Goal: Navigation & Orientation: Find specific page/section

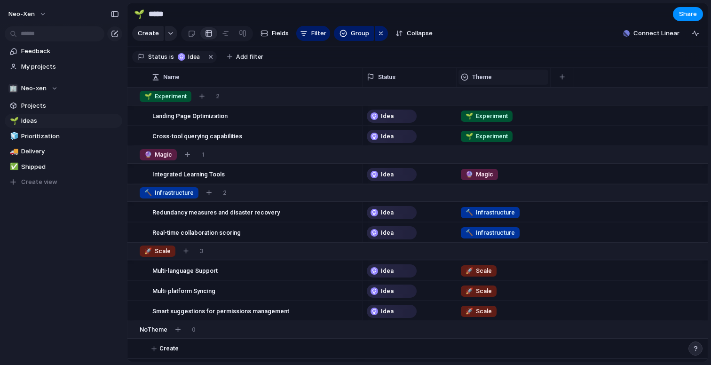
click at [515, 82] on div "Theme" at bounding box center [503, 76] width 85 height 9
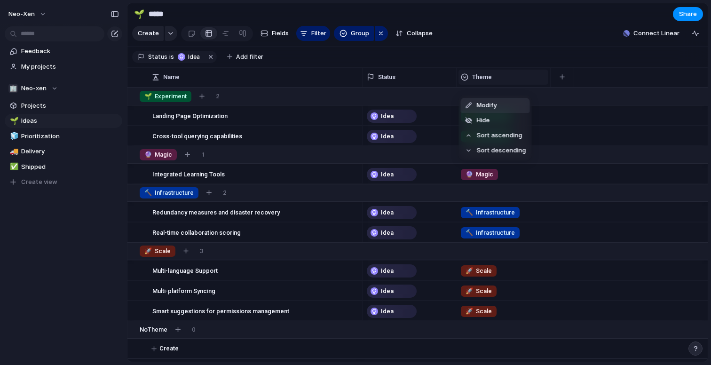
click at [515, 84] on div "Modify Hide Sort ascending Sort descending" at bounding box center [355, 182] width 711 height 365
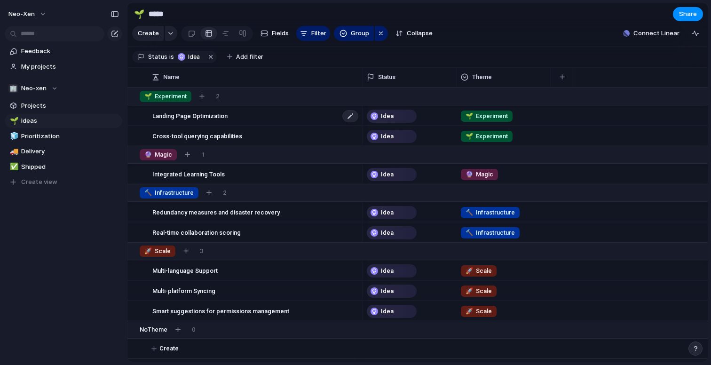
click at [185, 121] on span "Landing Page Optimization" at bounding box center [189, 115] width 75 height 11
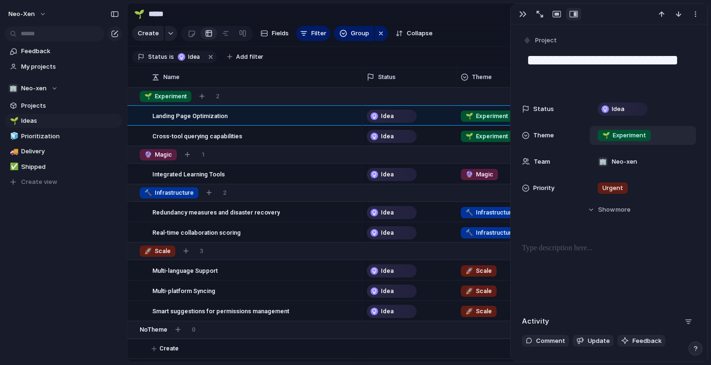
click at [624, 133] on span "🌱 Experiment" at bounding box center [625, 135] width 44 height 9
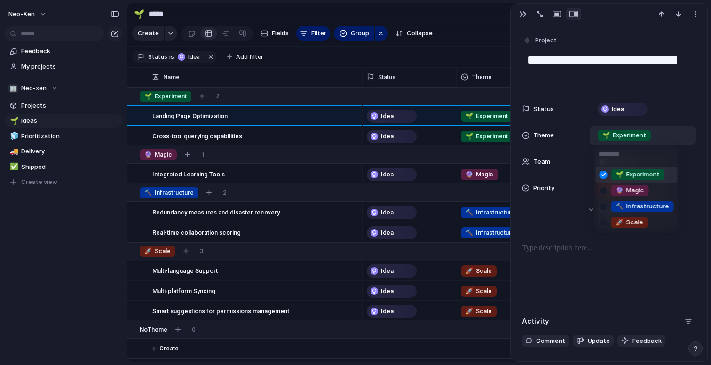
click at [624, 133] on div "🌱 Experiment 🔮 Magic 🔨 Infrastructure 🚀 Scale" at bounding box center [355, 182] width 711 height 365
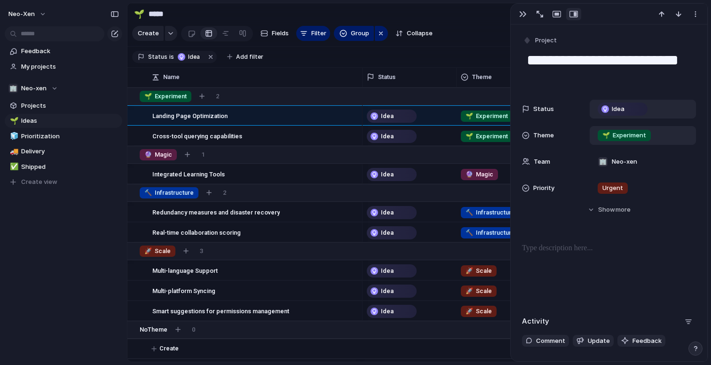
click at [623, 107] on span "Idea" at bounding box center [618, 108] width 13 height 9
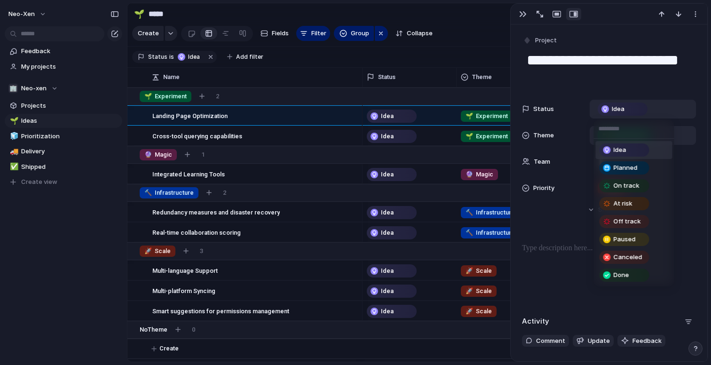
click at [624, 109] on div "Idea Planned On track At risk Off track Paused Canceled Done" at bounding box center [355, 182] width 711 height 365
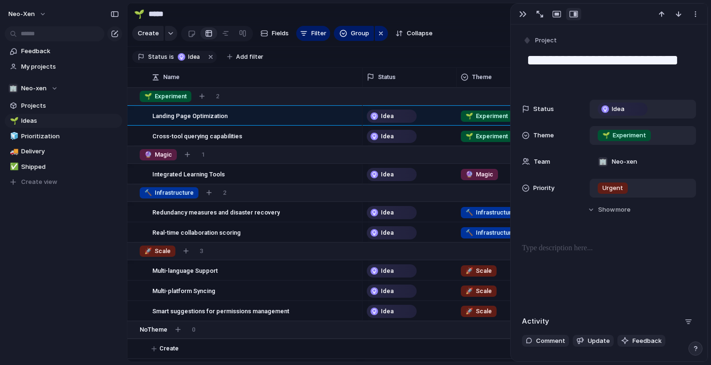
click at [613, 188] on span "Urgent" at bounding box center [613, 187] width 21 height 9
click at [613, 188] on div "Urgent High Medium Low No Priority" at bounding box center [355, 182] width 711 height 365
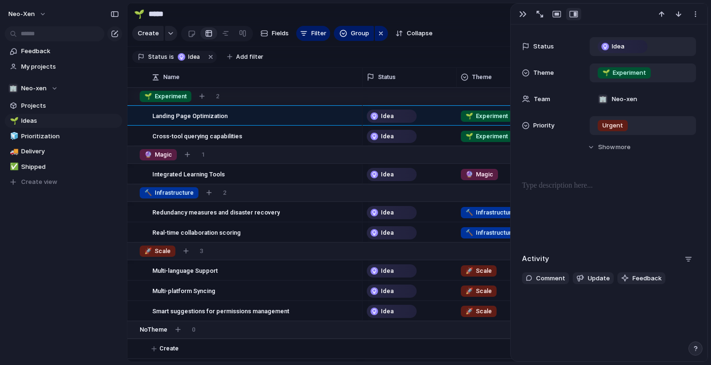
scroll to position [5, 0]
click at [244, 36] on div at bounding box center [243, 33] width 8 height 15
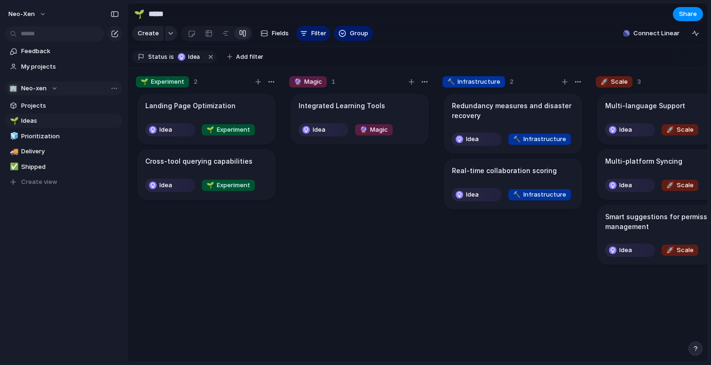
click at [51, 88] on div "🏢 Neo-xen" at bounding box center [32, 88] width 49 height 9
click at [51, 88] on div "🏢 Neo-xen Create new team" at bounding box center [355, 182] width 711 height 365
click at [33, 103] on span "Projects" at bounding box center [70, 105] width 98 height 9
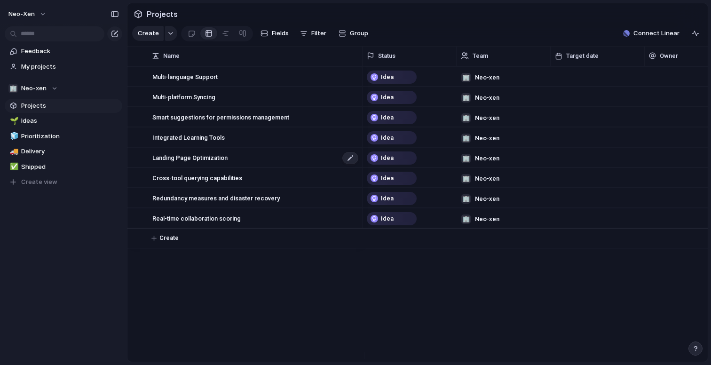
click at [171, 163] on span "Landing Page Optimization" at bounding box center [189, 157] width 75 height 11
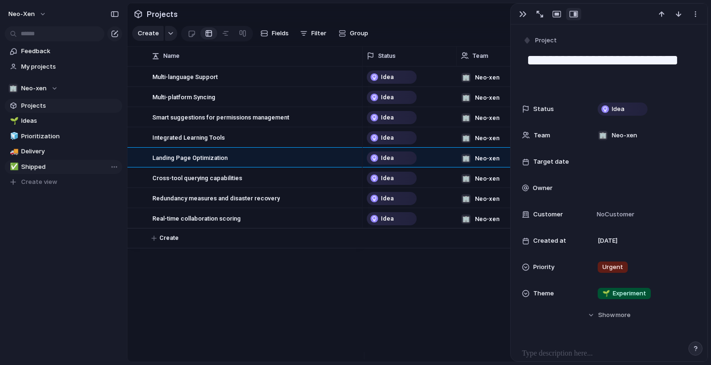
click at [34, 166] on span "Shipped" at bounding box center [70, 166] width 98 height 9
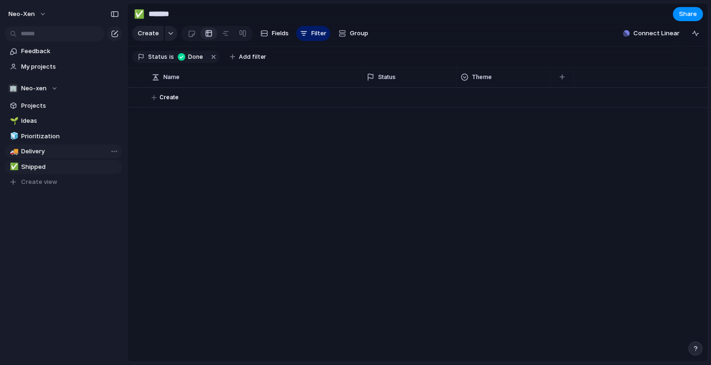
click at [39, 152] on span "Delivery" at bounding box center [70, 151] width 98 height 9
click at [214, 60] on span "3" at bounding box center [218, 56] width 8 height 7
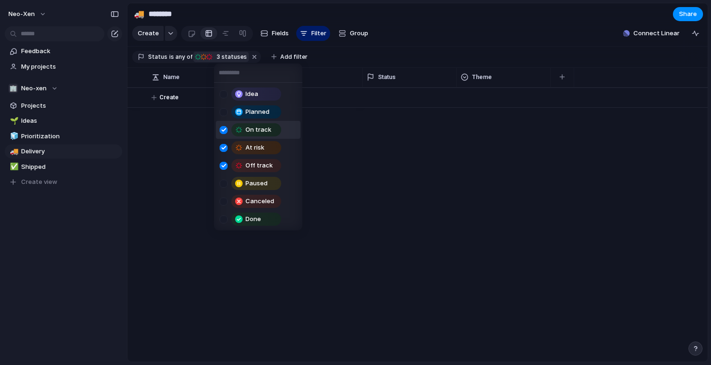
click at [207, 62] on div "Idea Planned On track At risk Off track Paused Canceled Done" at bounding box center [355, 182] width 711 height 365
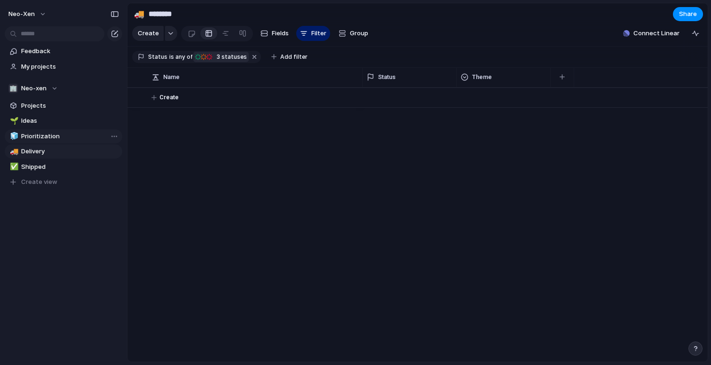
click at [29, 135] on span "Prioritization" at bounding box center [70, 136] width 98 height 9
type input "**********"
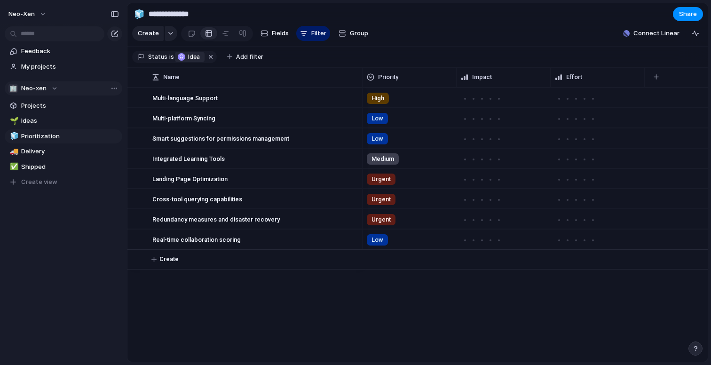
click at [48, 86] on div "🏢 Neo-xen" at bounding box center [32, 88] width 49 height 9
click at [50, 89] on div "🏢 Neo-xen Create new team" at bounding box center [355, 182] width 711 height 365
click at [46, 68] on span "My projects" at bounding box center [70, 66] width 98 height 9
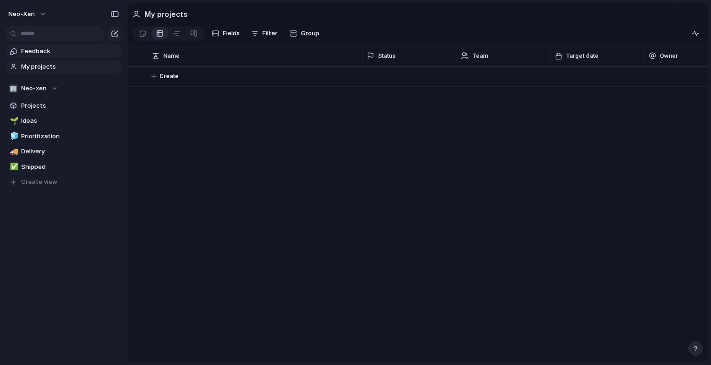
click at [35, 56] on link "Feedback" at bounding box center [64, 51] width 118 height 14
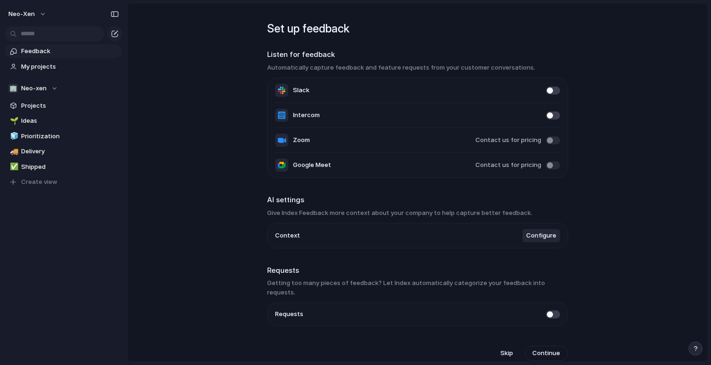
drag, startPoint x: 277, startPoint y: 56, endPoint x: 341, endPoint y: 55, distance: 64.5
click at [341, 55] on h2 "Listen for feedback" at bounding box center [417, 54] width 301 height 11
drag, startPoint x: 327, startPoint y: 217, endPoint x: 389, endPoint y: 214, distance: 61.7
click at [381, 215] on h3 "Give Index Feedback more context about your company to help capture better feed…" at bounding box center [417, 212] width 301 height 9
click at [115, 34] on div "button" at bounding box center [115, 34] width 8 height 8
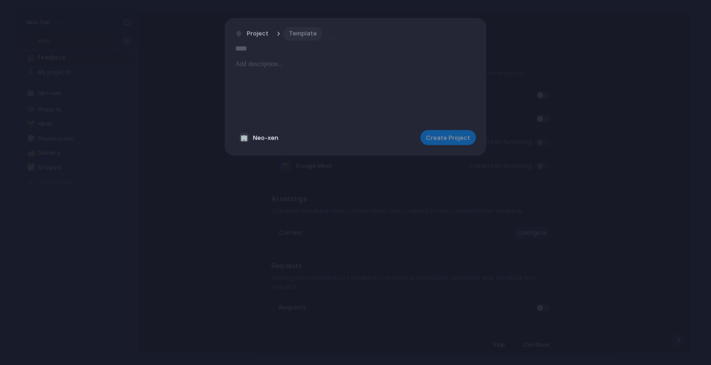
click at [301, 37] on span "Template" at bounding box center [303, 33] width 28 height 9
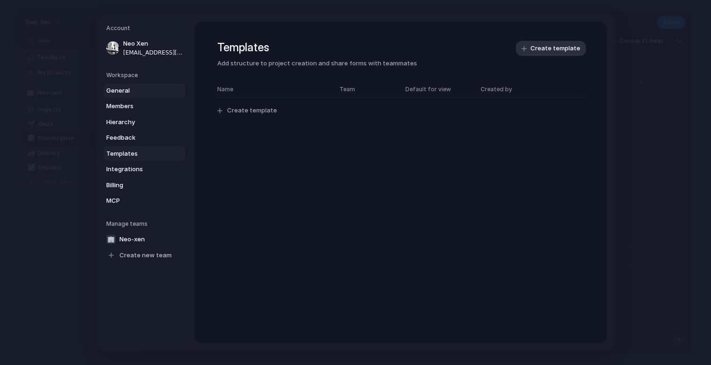
click at [129, 91] on span "General" at bounding box center [136, 90] width 60 height 9
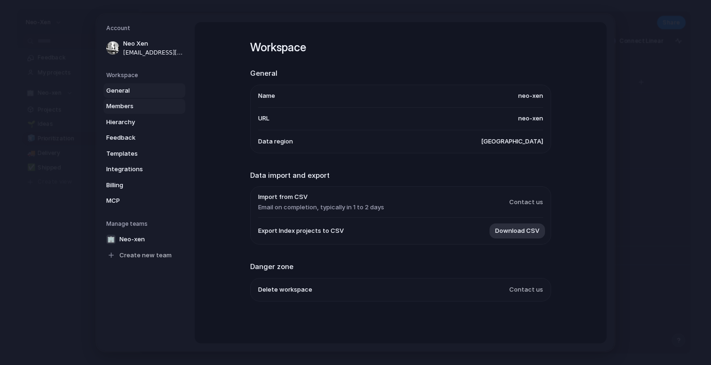
click at [130, 106] on span "Members" at bounding box center [136, 106] width 60 height 9
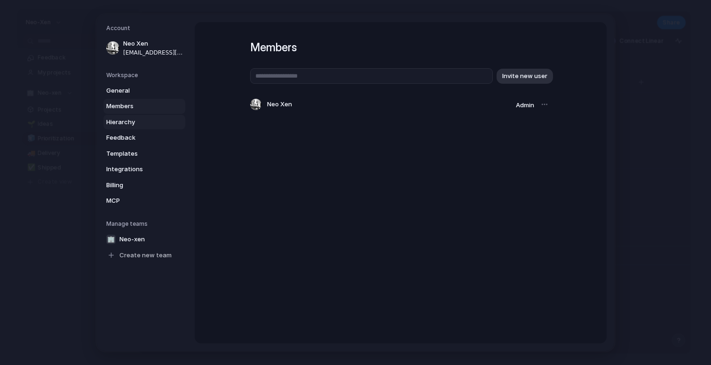
click at [128, 123] on span "Hierarchy" at bounding box center [136, 121] width 60 height 9
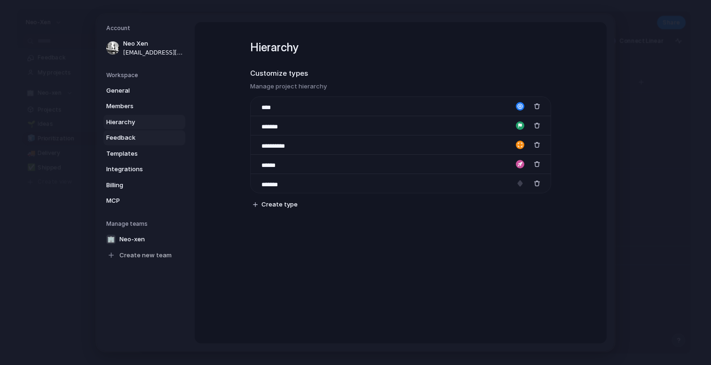
click at [128, 132] on link "Feedback" at bounding box center [144, 137] width 82 height 15
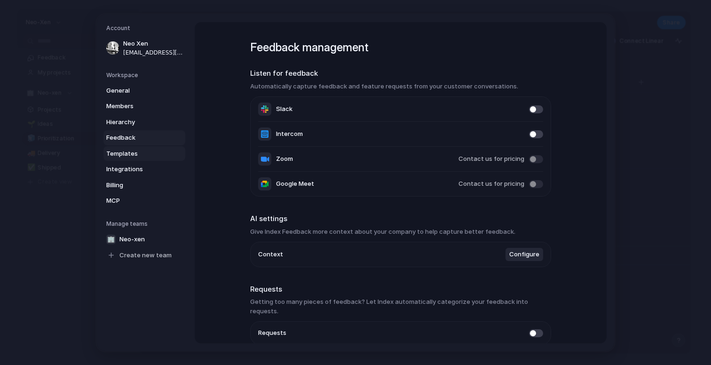
click at [127, 148] on link "Templates" at bounding box center [144, 153] width 82 height 15
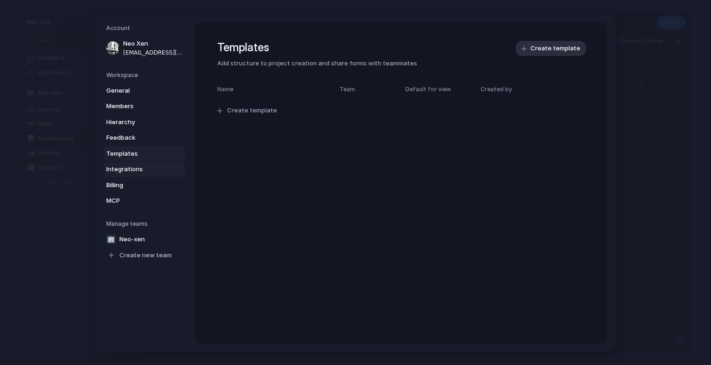
click at [131, 170] on span "Integrations" at bounding box center [136, 169] width 60 height 9
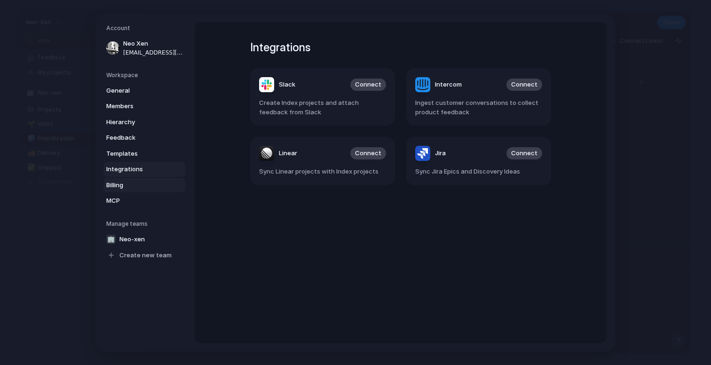
click at [125, 185] on span "Billing" at bounding box center [136, 184] width 60 height 9
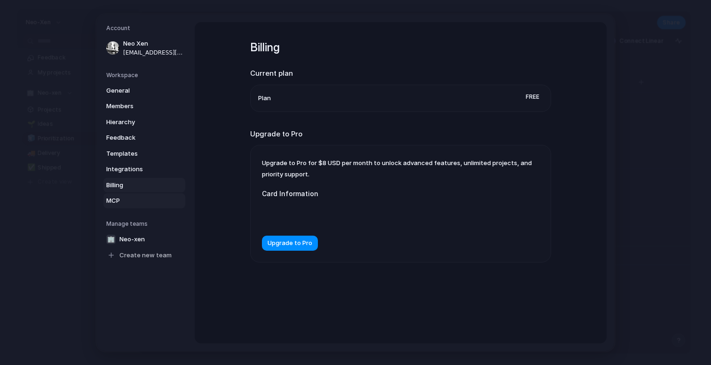
click at [121, 200] on span "MCP" at bounding box center [136, 200] width 60 height 9
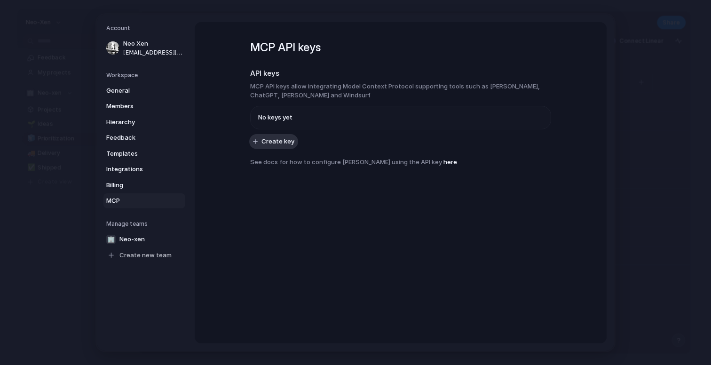
drag, startPoint x: 255, startPoint y: 84, endPoint x: 299, endPoint y: 86, distance: 43.8
click at [297, 86] on h3 "MCP API keys allow integrating Model Context Protocol supporting tools such as …" at bounding box center [400, 90] width 301 height 18
drag, startPoint x: 301, startPoint y: 88, endPoint x: 360, endPoint y: 87, distance: 59.3
click at [357, 87] on h3 "MCP API keys allow integrating Model Context Protocol supporting tools such as …" at bounding box center [400, 90] width 301 height 18
drag, startPoint x: 366, startPoint y: 87, endPoint x: 404, endPoint y: 87, distance: 38.1
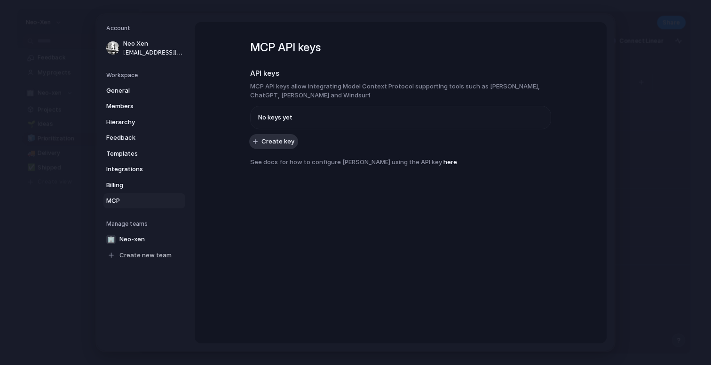
click at [404, 87] on h3 "MCP API keys allow integrating Model Context Protocol supporting tools such as …" at bounding box center [400, 90] width 301 height 18
drag, startPoint x: 433, startPoint y: 87, endPoint x: 490, endPoint y: 87, distance: 56.4
click at [479, 87] on h3 "MCP API keys allow integrating Model Context Protocol supporting tools such as …" at bounding box center [400, 90] width 301 height 18
drag, startPoint x: 507, startPoint y: 87, endPoint x: 551, endPoint y: 87, distance: 44.2
click at [550, 87] on div "MCP API keys API keys MCP API keys allow integrating Model Context Protocol sup…" at bounding box center [401, 182] width 412 height 321
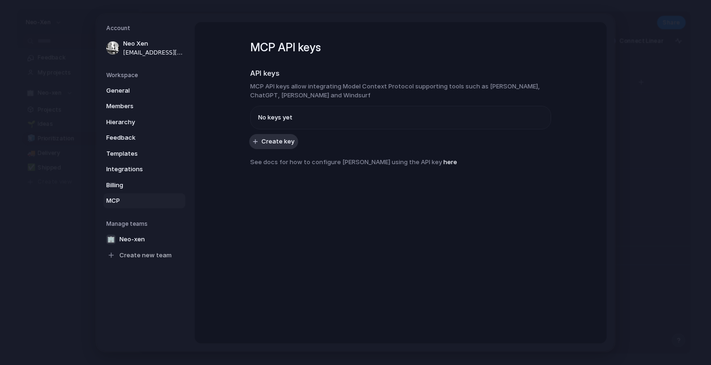
drag, startPoint x: 297, startPoint y: 160, endPoint x: 321, endPoint y: 161, distance: 24.0
click at [319, 161] on h3 "See docs for how to configure [PERSON_NAME] using the API key here" at bounding box center [400, 161] width 301 height 9
drag, startPoint x: 325, startPoint y: 161, endPoint x: 371, endPoint y: 161, distance: 46.1
click at [368, 161] on h3 "See docs for how to configure [PERSON_NAME] using the API key here" at bounding box center [400, 161] width 301 height 9
drag, startPoint x: 269, startPoint y: 163, endPoint x: 332, endPoint y: 164, distance: 63.0
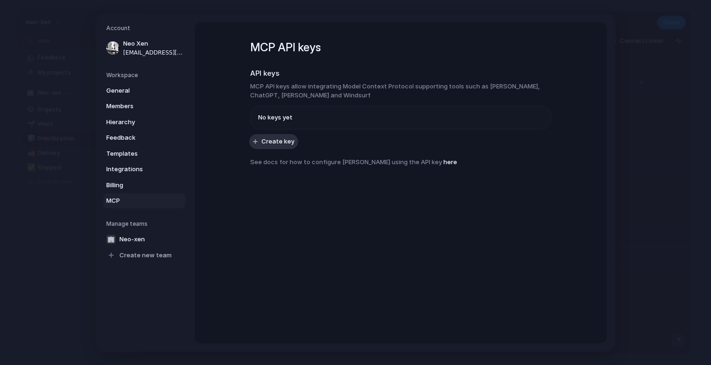
click at [332, 164] on h3 "See docs for how to configure [PERSON_NAME] using the API key here" at bounding box center [400, 161] width 301 height 9
drag, startPoint x: 369, startPoint y: 164, endPoint x: 403, endPoint y: 164, distance: 33.9
click at [402, 164] on h3 "See docs for how to configure [PERSON_NAME] using the API key here" at bounding box center [400, 161] width 301 height 9
click at [403, 164] on h3 "See docs for how to configure [PERSON_NAME] using the API key here" at bounding box center [400, 161] width 301 height 9
click at [123, 240] on span "Neo-xen" at bounding box center [131, 238] width 25 height 9
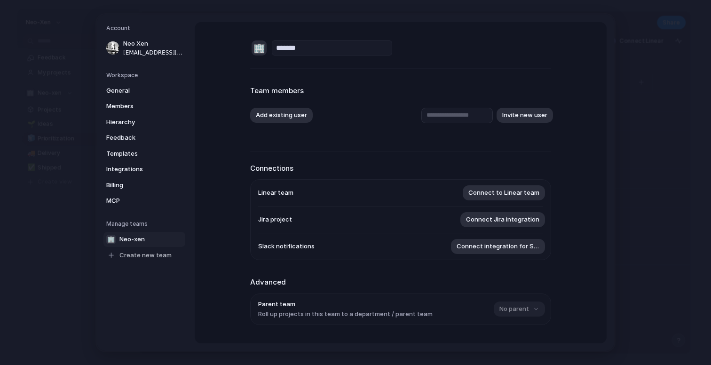
scroll to position [2, 0]
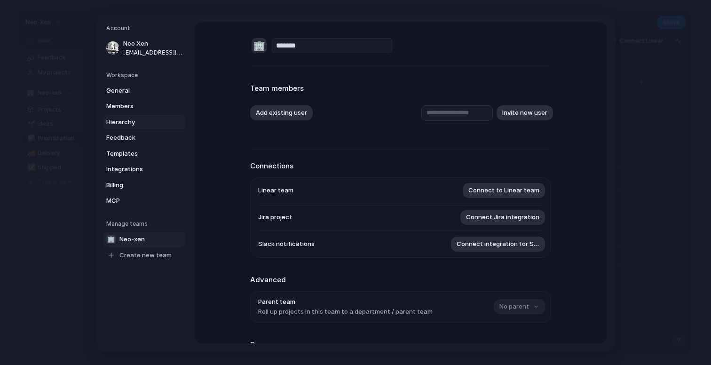
click at [128, 121] on span "Hierarchy" at bounding box center [136, 121] width 60 height 9
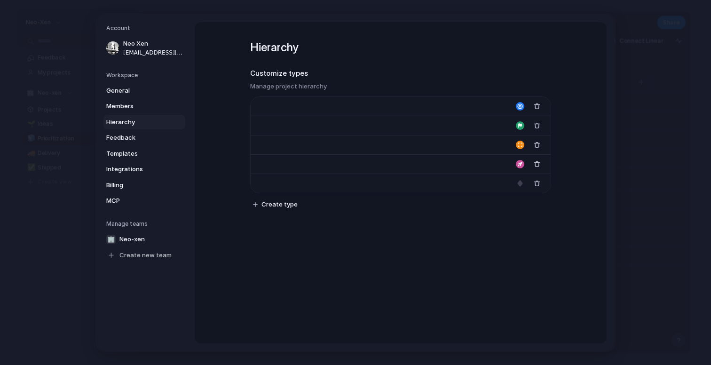
type input "****"
type input "*******"
type input "**********"
type input "******"
type input "*******"
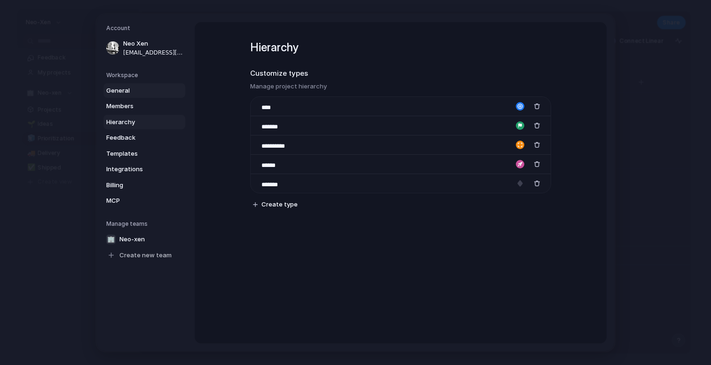
click at [135, 91] on span "General" at bounding box center [136, 90] width 60 height 9
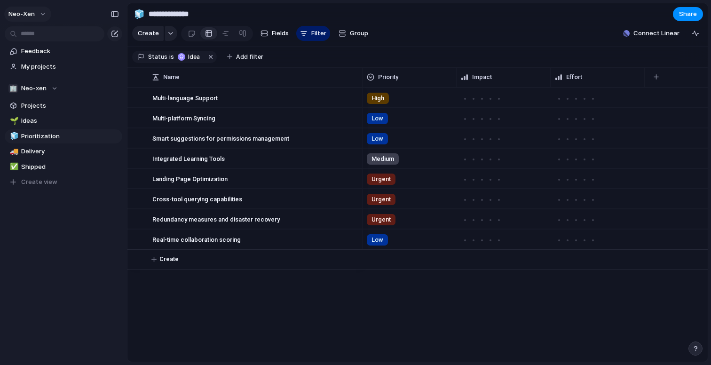
click at [32, 14] on span "neo-xen" at bounding box center [21, 13] width 26 height 9
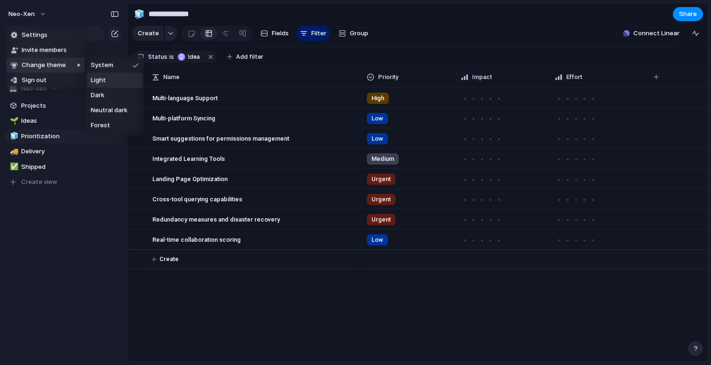
click at [110, 79] on li "Light" at bounding box center [115, 80] width 56 height 15
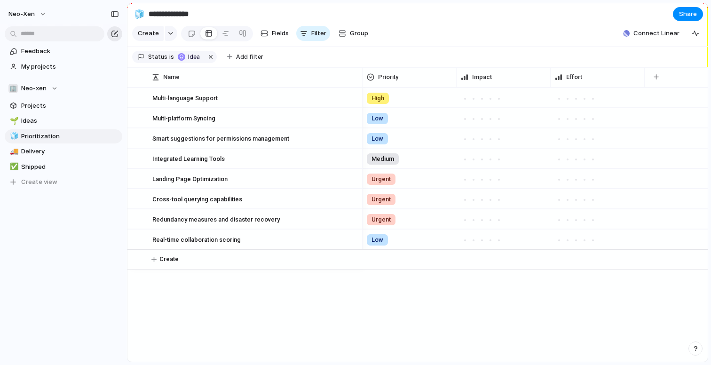
click at [115, 29] on button "button" at bounding box center [114, 33] width 15 height 15
click at [34, 10] on span "neo-xen" at bounding box center [21, 13] width 26 height 9
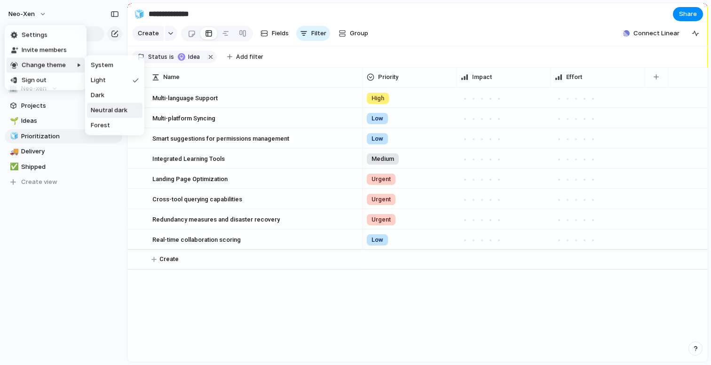
click at [110, 108] on span "Neutral dark" at bounding box center [109, 110] width 37 height 9
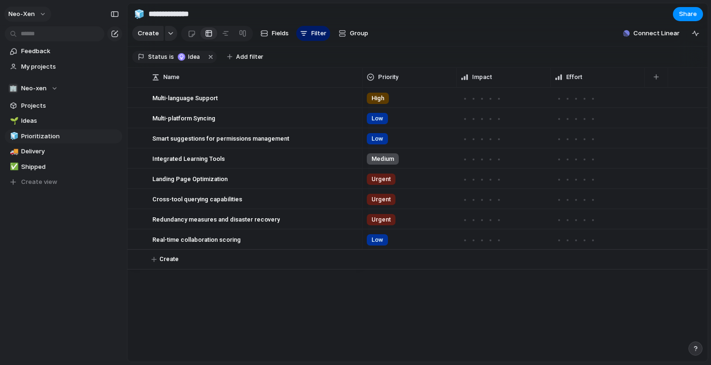
click at [42, 13] on button "neo-xen" at bounding box center [27, 14] width 47 height 15
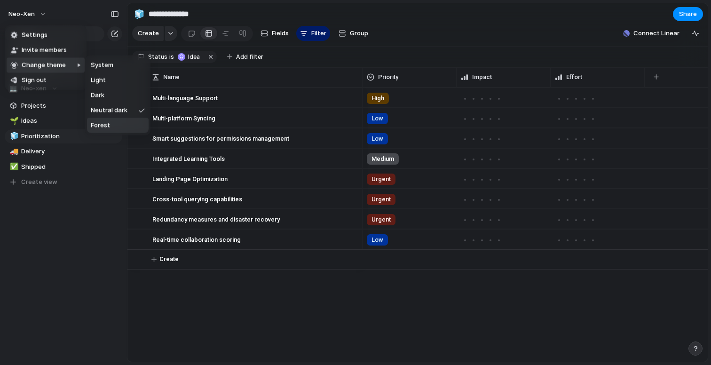
click at [109, 127] on li "Forest" at bounding box center [118, 125] width 62 height 15
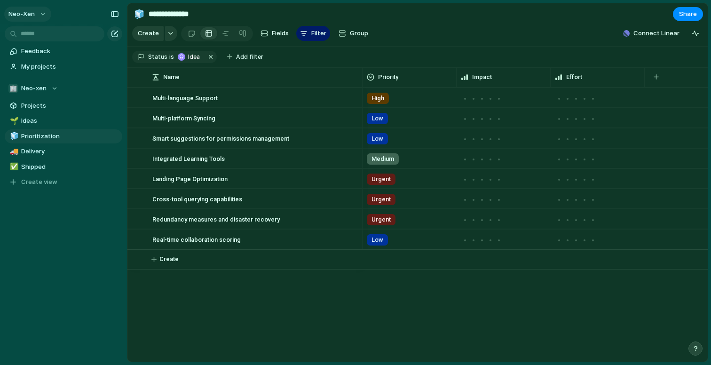
click at [42, 14] on button "neo-xen" at bounding box center [27, 14] width 47 height 15
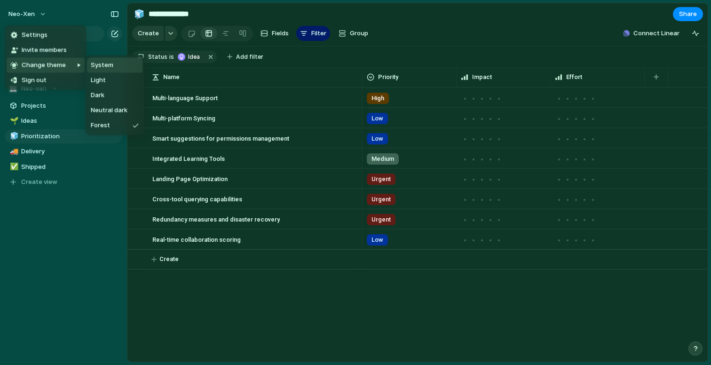
click at [111, 64] on span "System" at bounding box center [102, 65] width 23 height 9
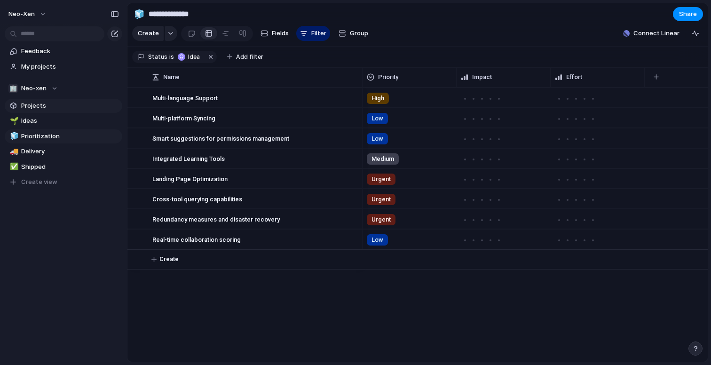
click at [30, 102] on span "Projects" at bounding box center [70, 105] width 98 height 9
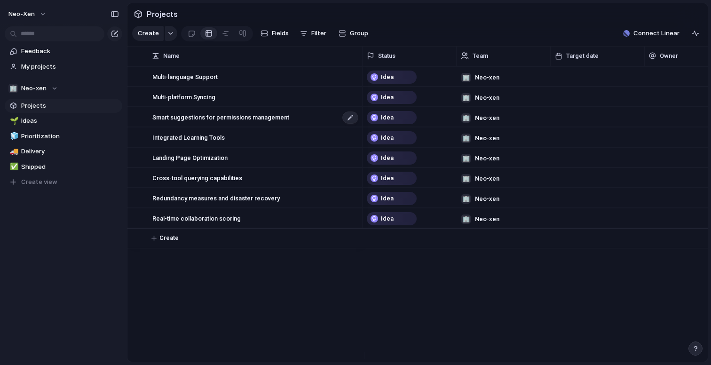
click at [178, 122] on span "Smart suggestions for permissions management" at bounding box center [220, 116] width 137 height 11
